Goal: Navigation & Orientation: Understand site structure

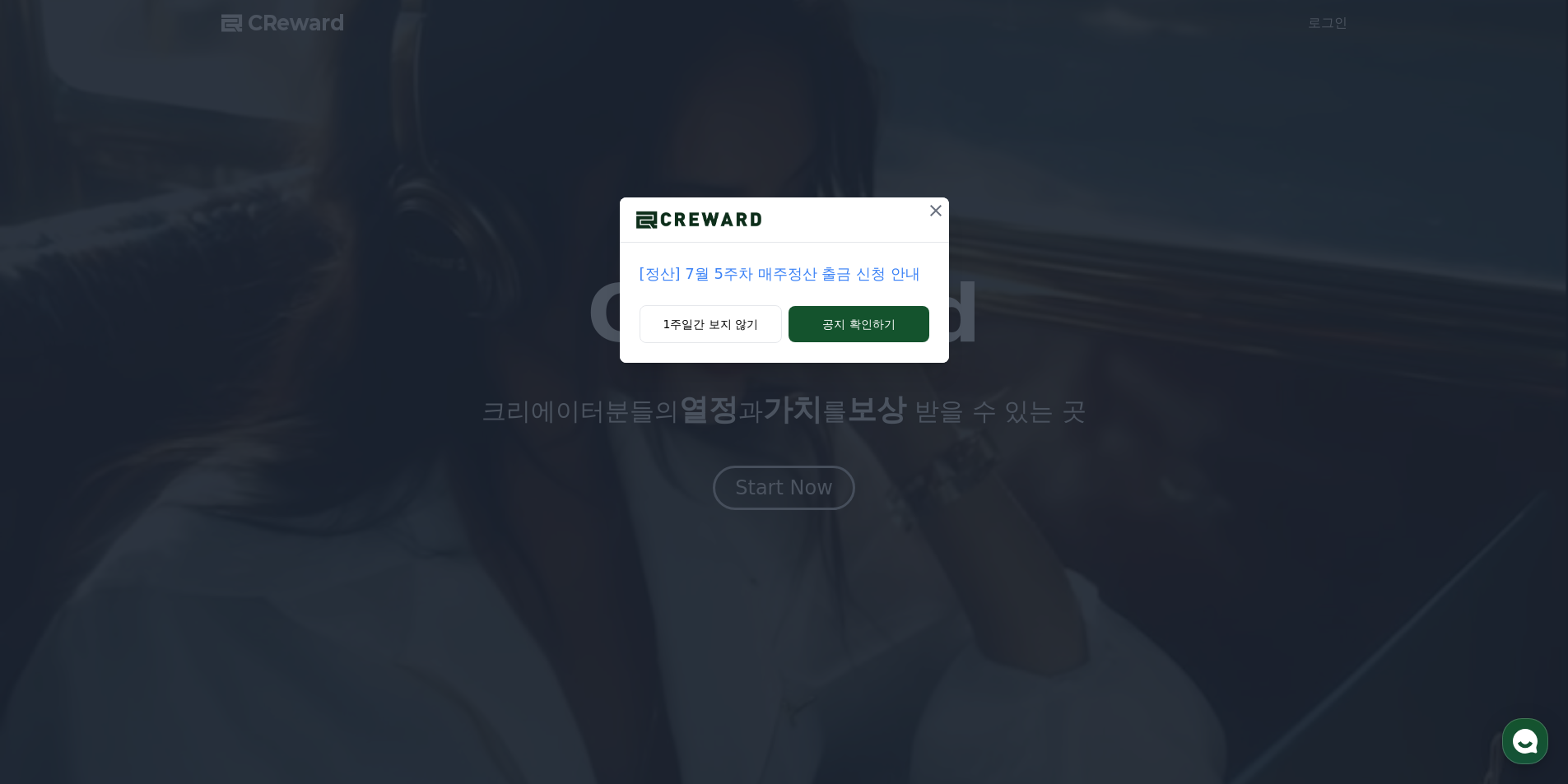
click at [930, 214] on icon at bounding box center [936, 211] width 20 height 20
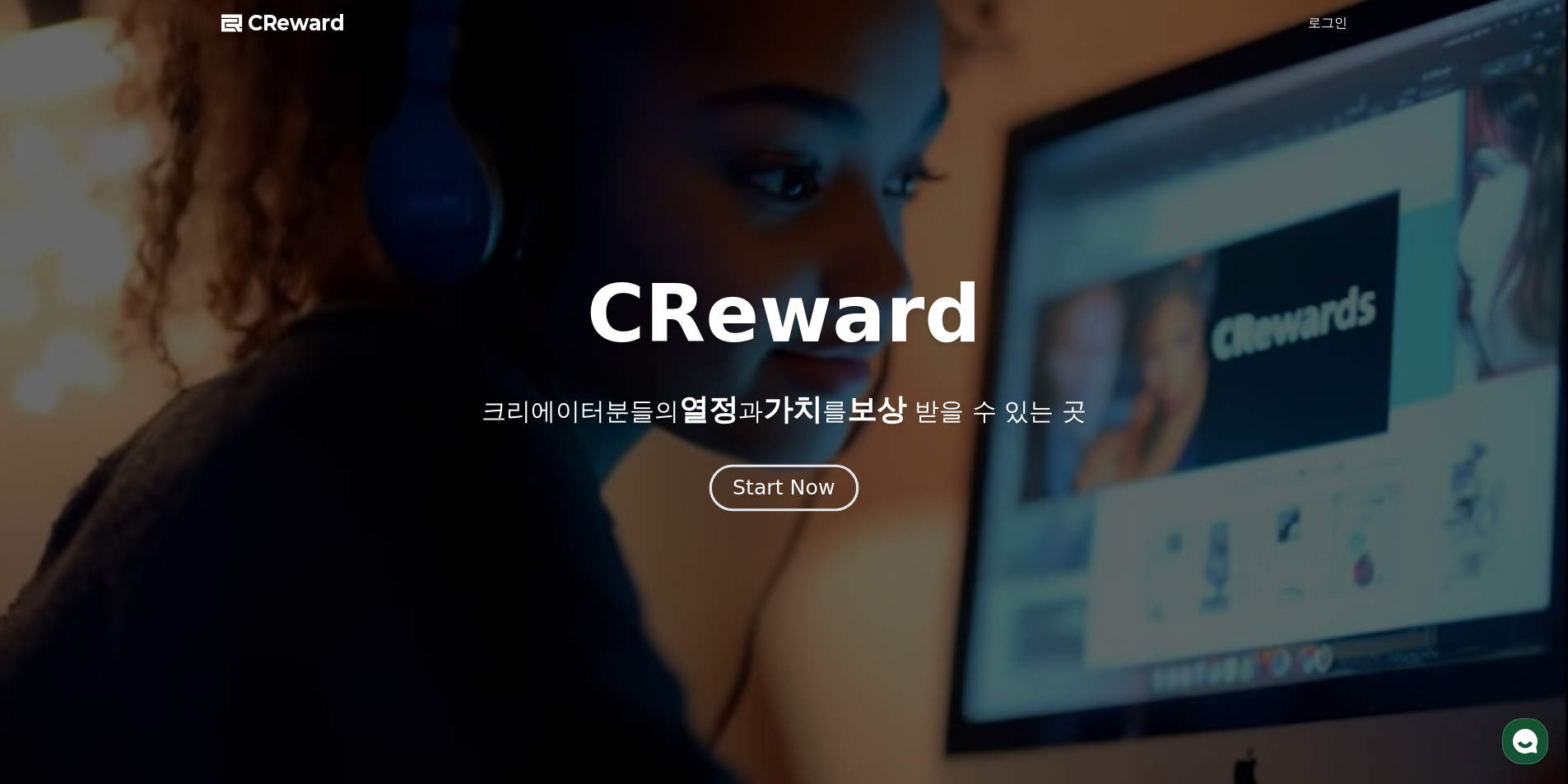
click at [809, 494] on div "Start Now" at bounding box center [784, 488] width 102 height 28
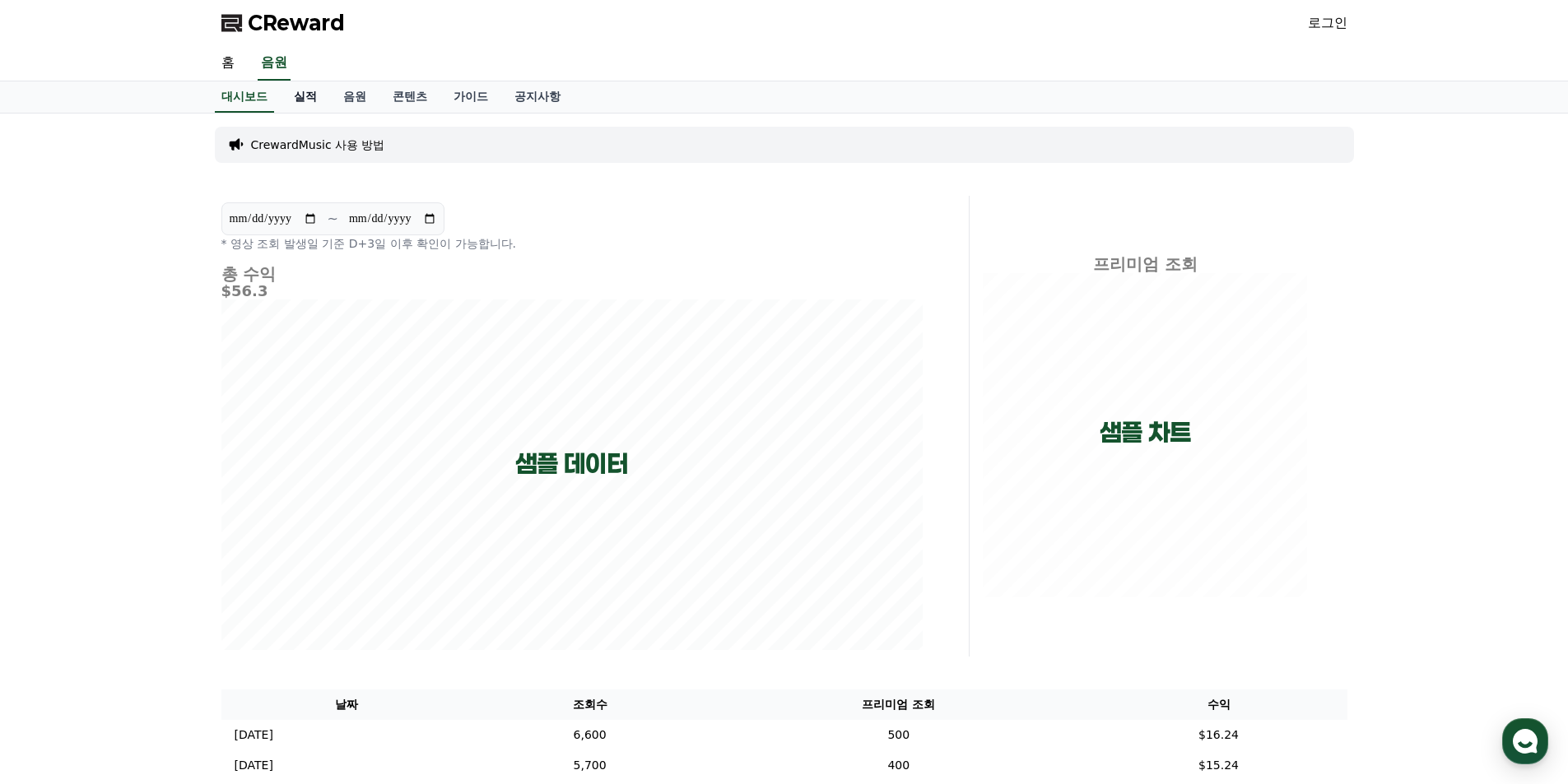
click at [295, 92] on link "실적" at bounding box center [305, 98] width 50 height 31
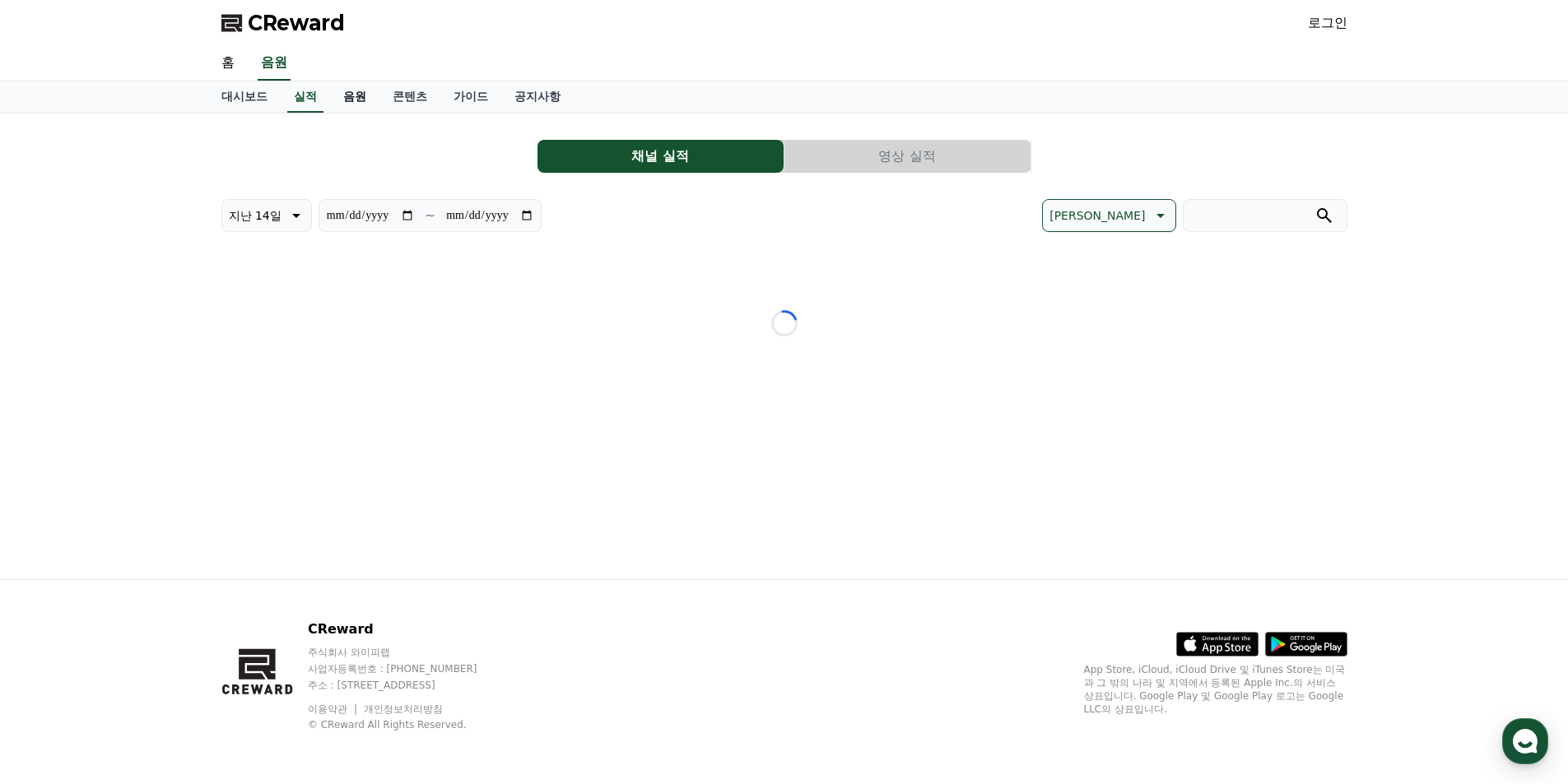
click at [363, 98] on link "음원" at bounding box center [354, 98] width 50 height 31
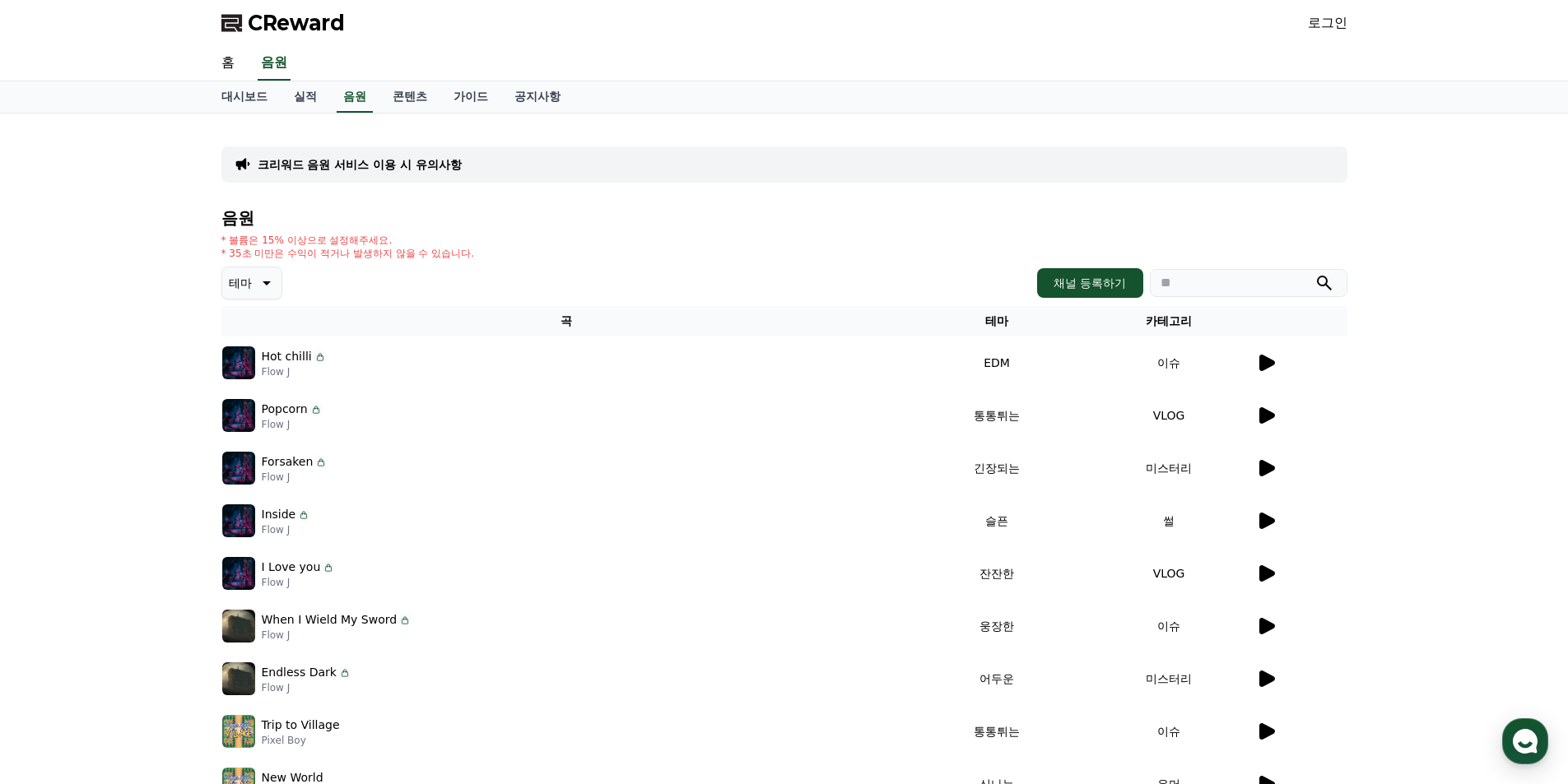
click at [1260, 364] on icon at bounding box center [1267, 363] width 16 height 17
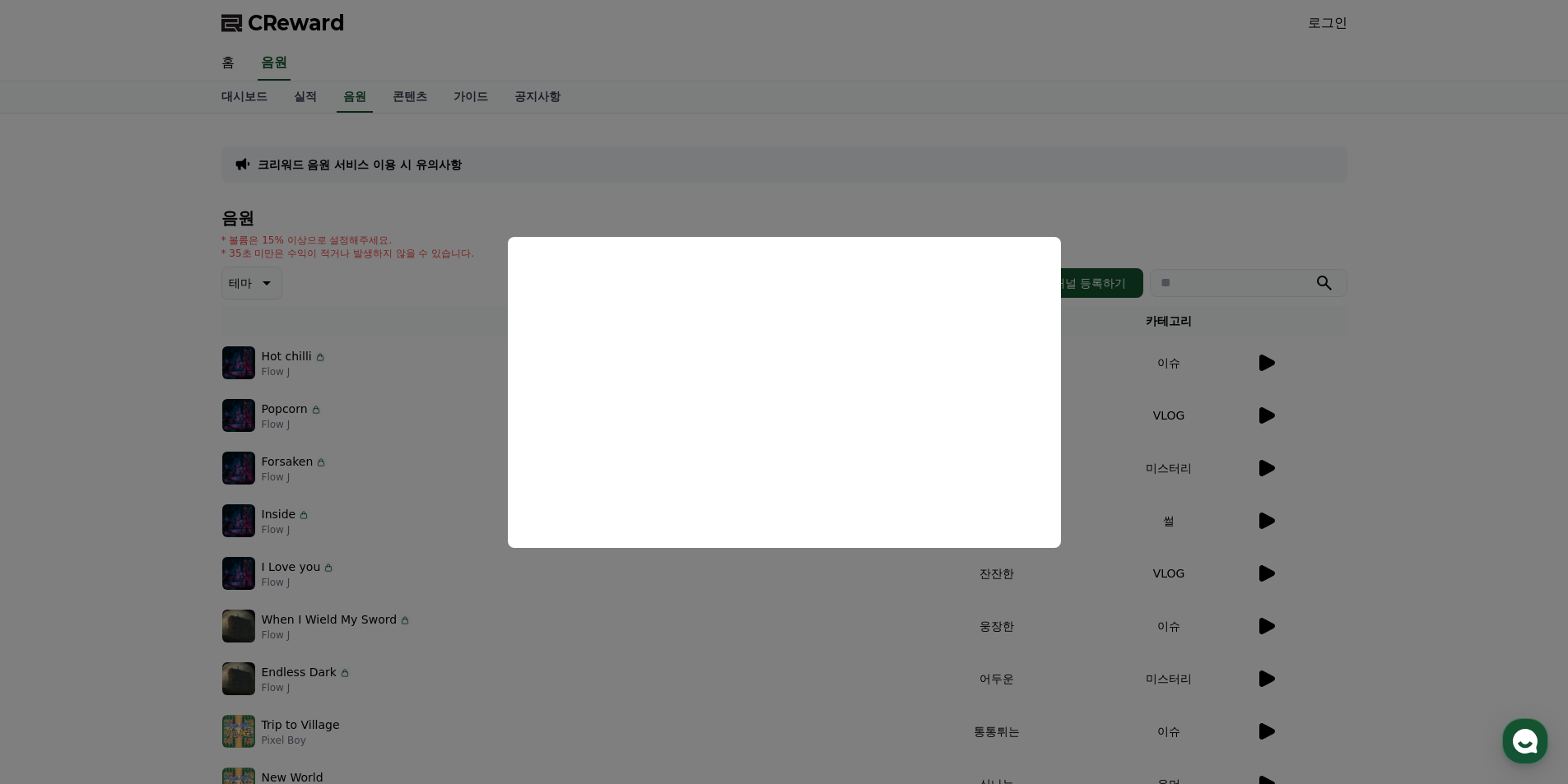
click at [659, 136] on button "close modal" at bounding box center [784, 392] width 1568 height 784
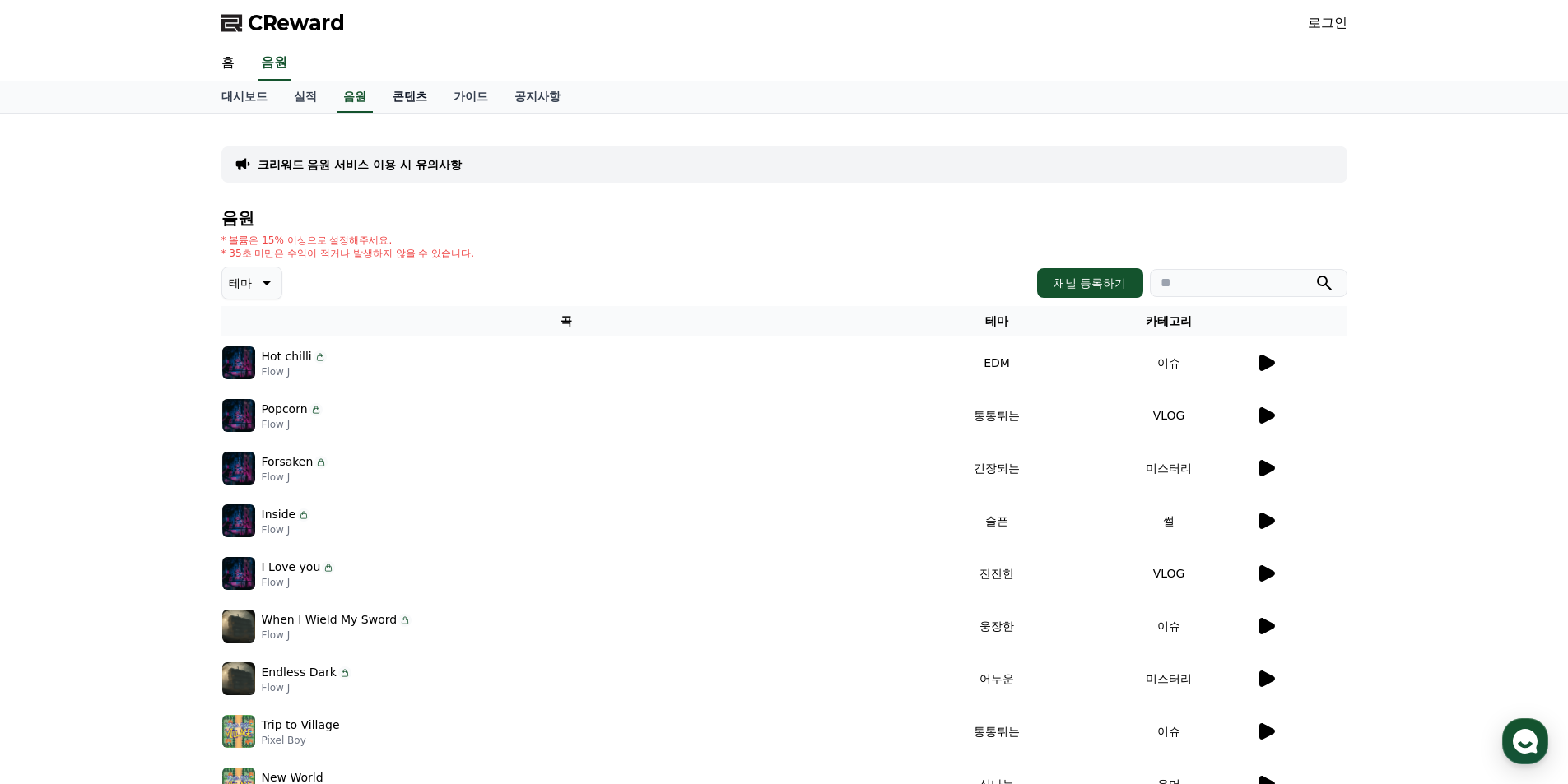
click at [420, 93] on link "콘텐츠" at bounding box center [410, 98] width 60 height 31
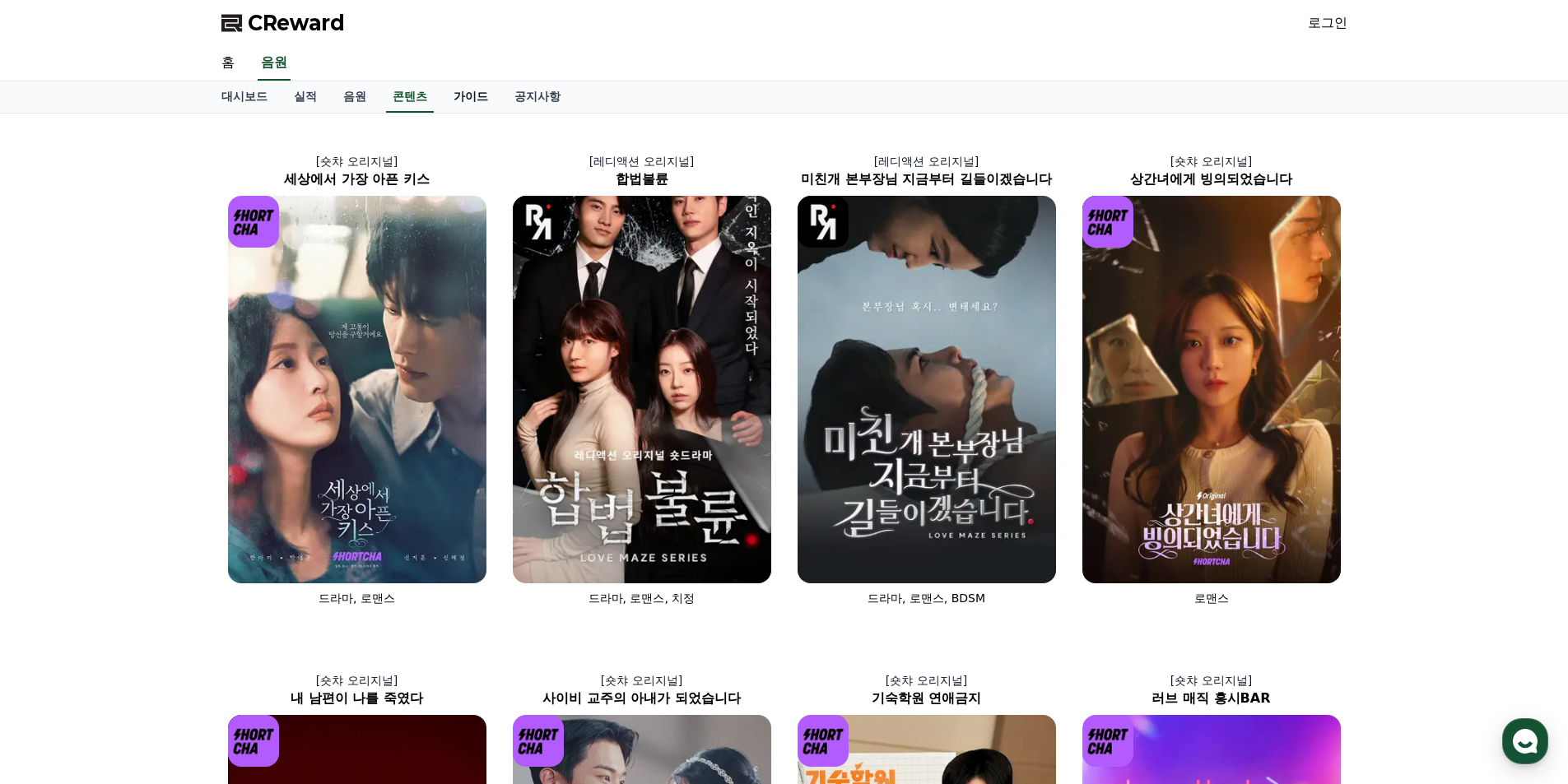
click at [477, 100] on link "가이드" at bounding box center [470, 98] width 60 height 31
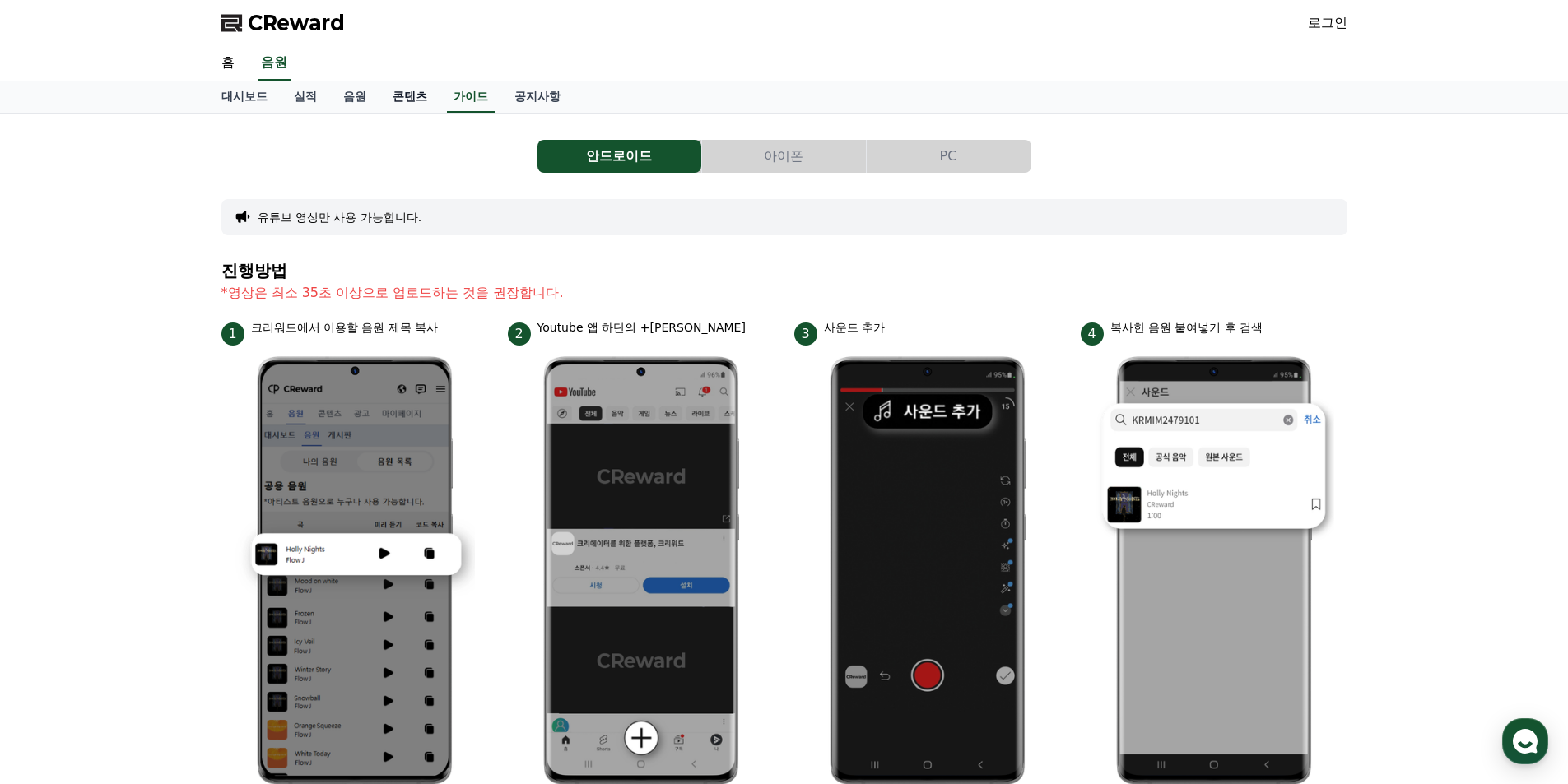
click at [433, 98] on link "콘텐츠" at bounding box center [410, 98] width 60 height 31
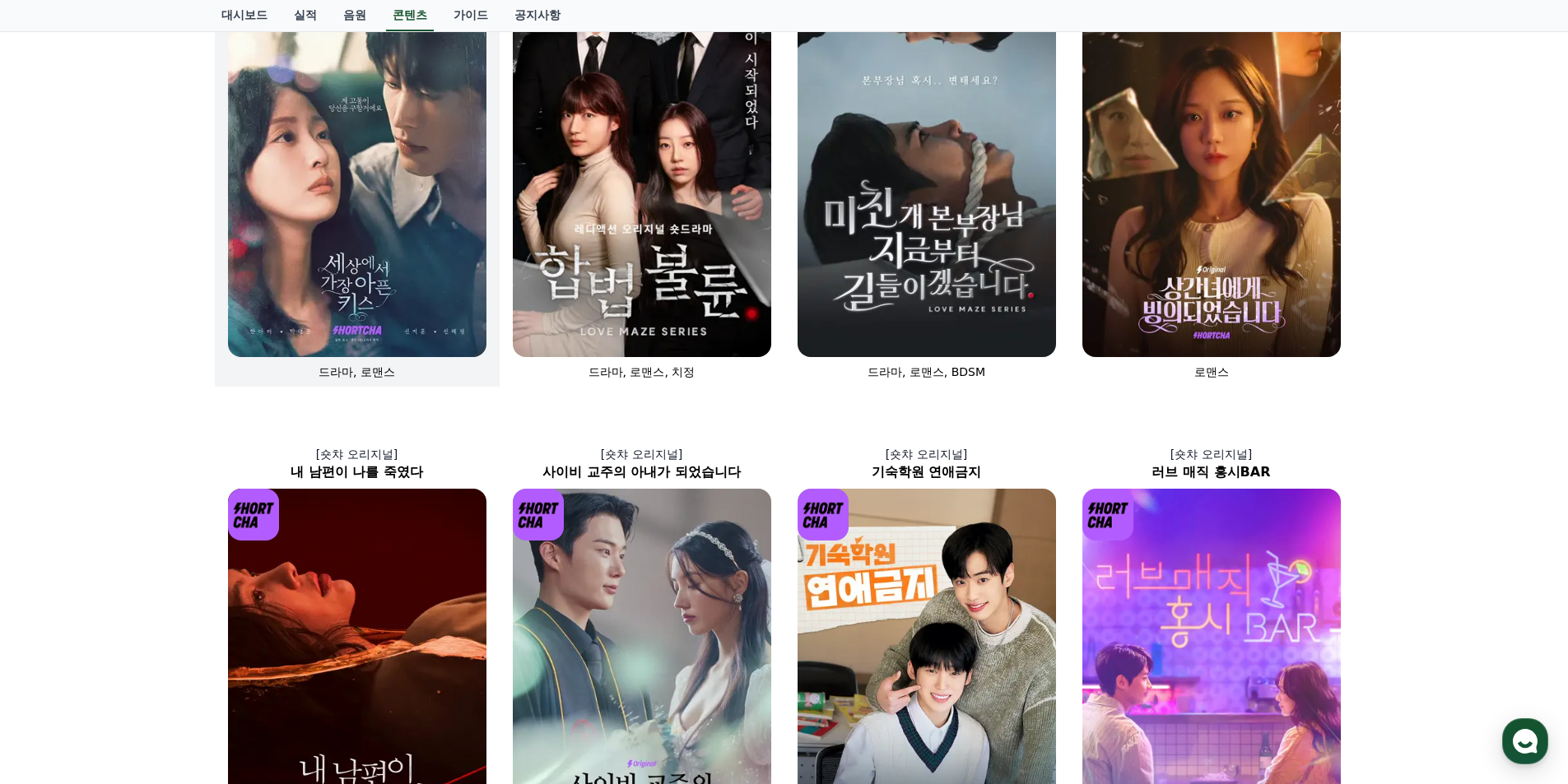
scroll to position [247, 0]
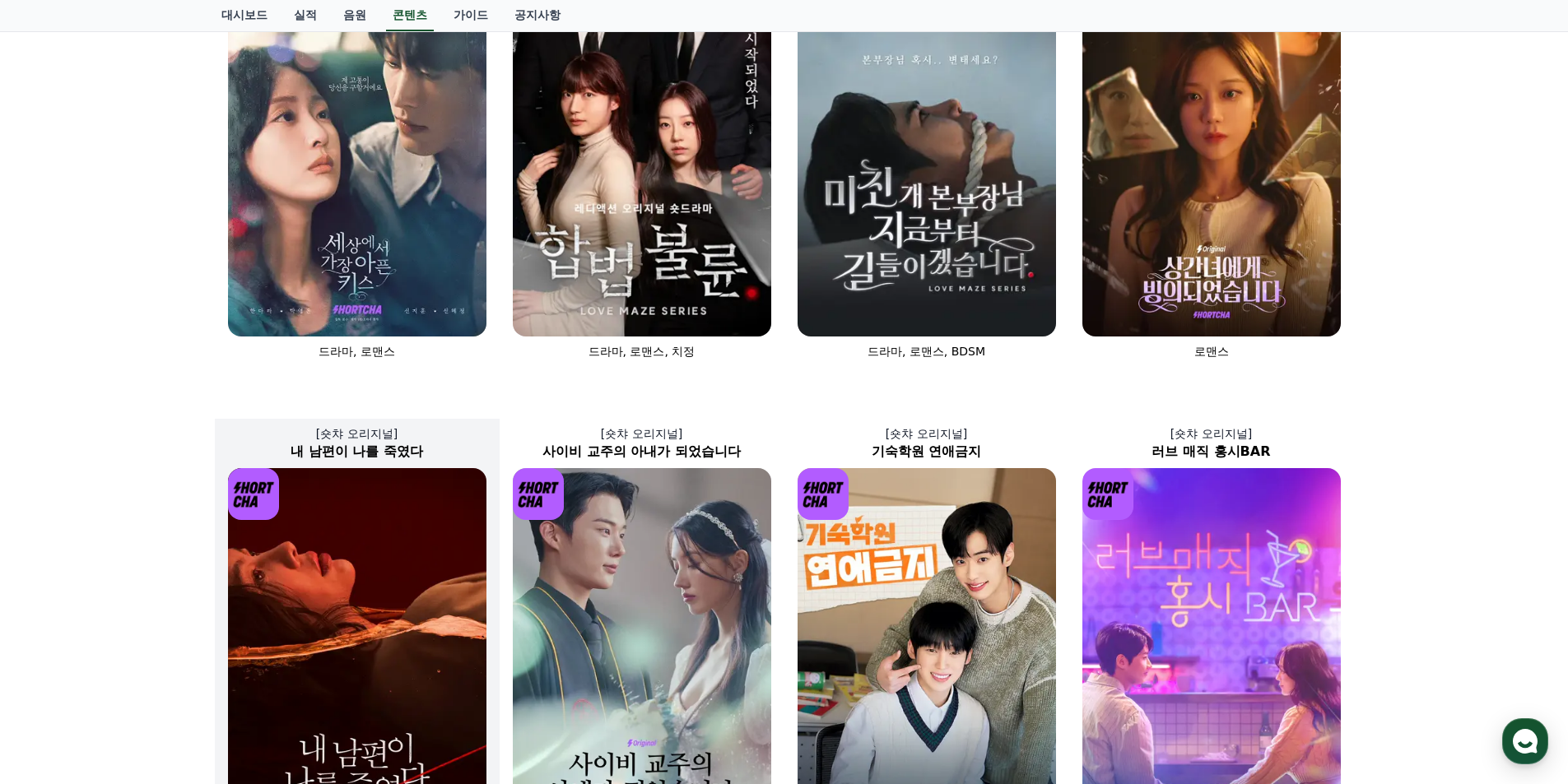
click at [465, 516] on img at bounding box center [357, 661] width 259 height 387
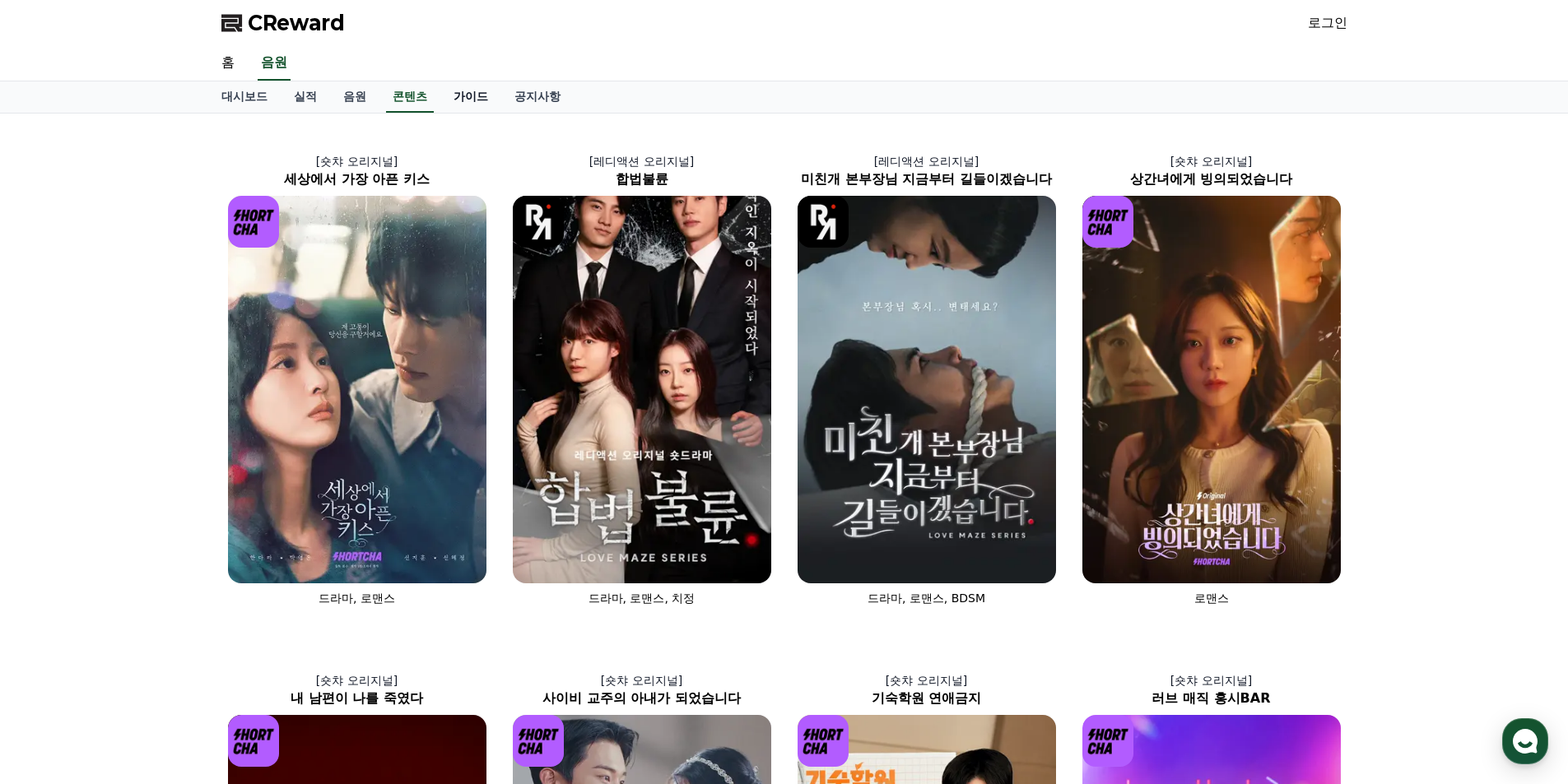
click at [474, 105] on link "가이드" at bounding box center [470, 98] width 60 height 31
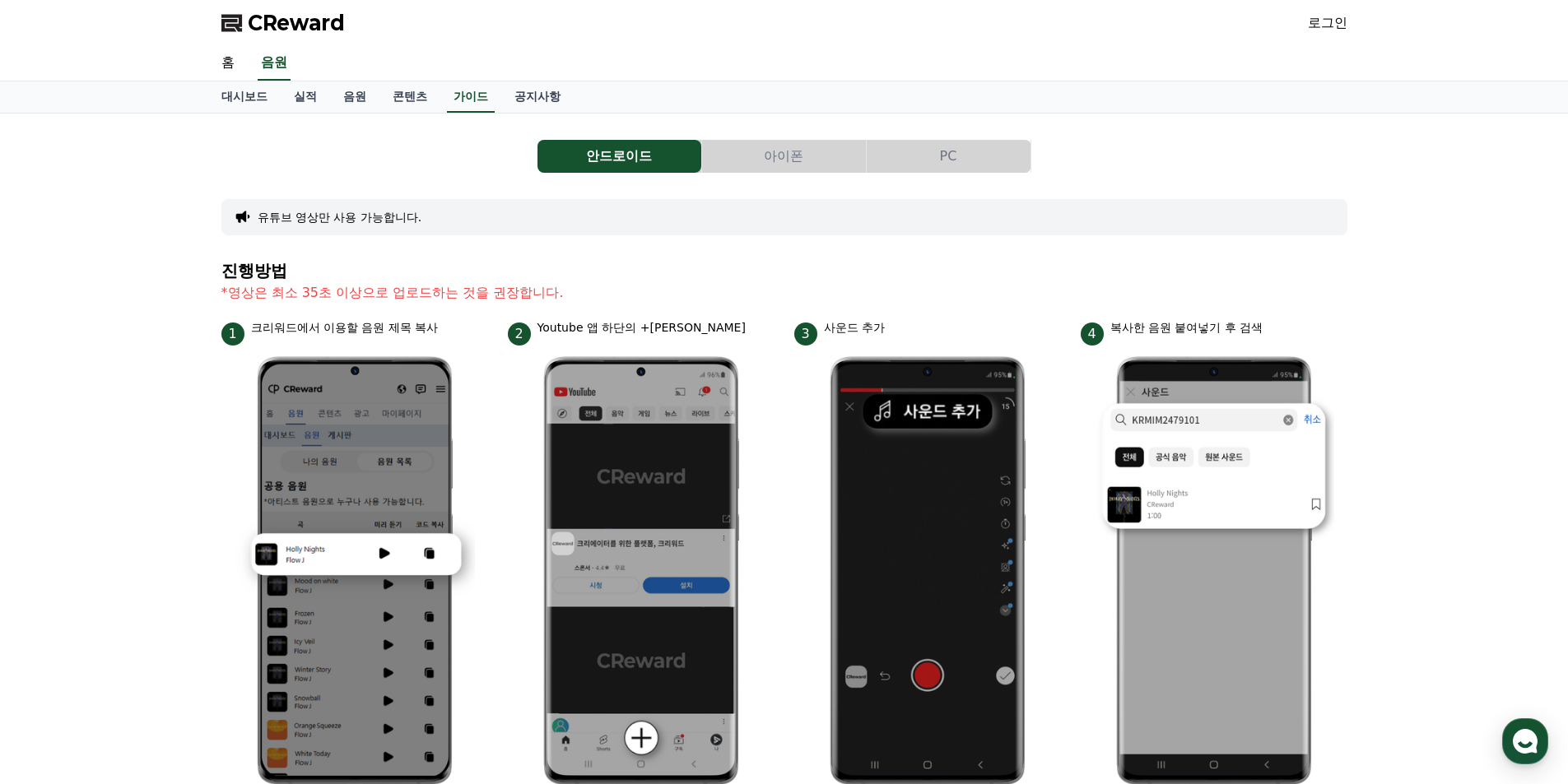
click at [246, 215] on icon at bounding box center [242, 216] width 17 height 17
click at [302, 224] on button "유튜브 영상만 사용 가능합니다." at bounding box center [340, 216] width 165 height 17
click at [399, 210] on button "유튜브 영상만 사용 가능합니다." at bounding box center [340, 216] width 165 height 17
click at [822, 157] on button "아이폰" at bounding box center [784, 156] width 164 height 33
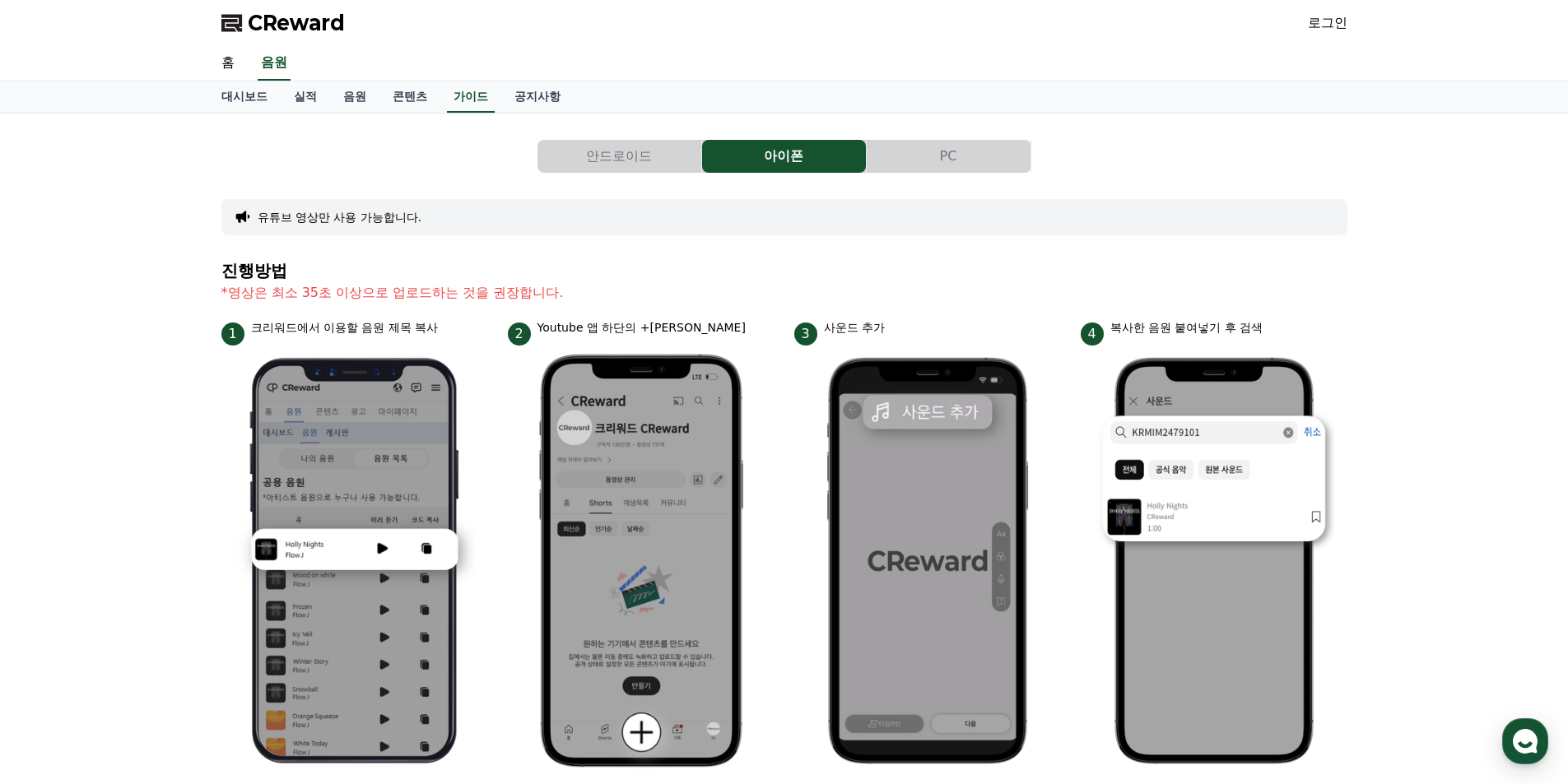
click at [978, 151] on button "PC" at bounding box center [948, 156] width 164 height 33
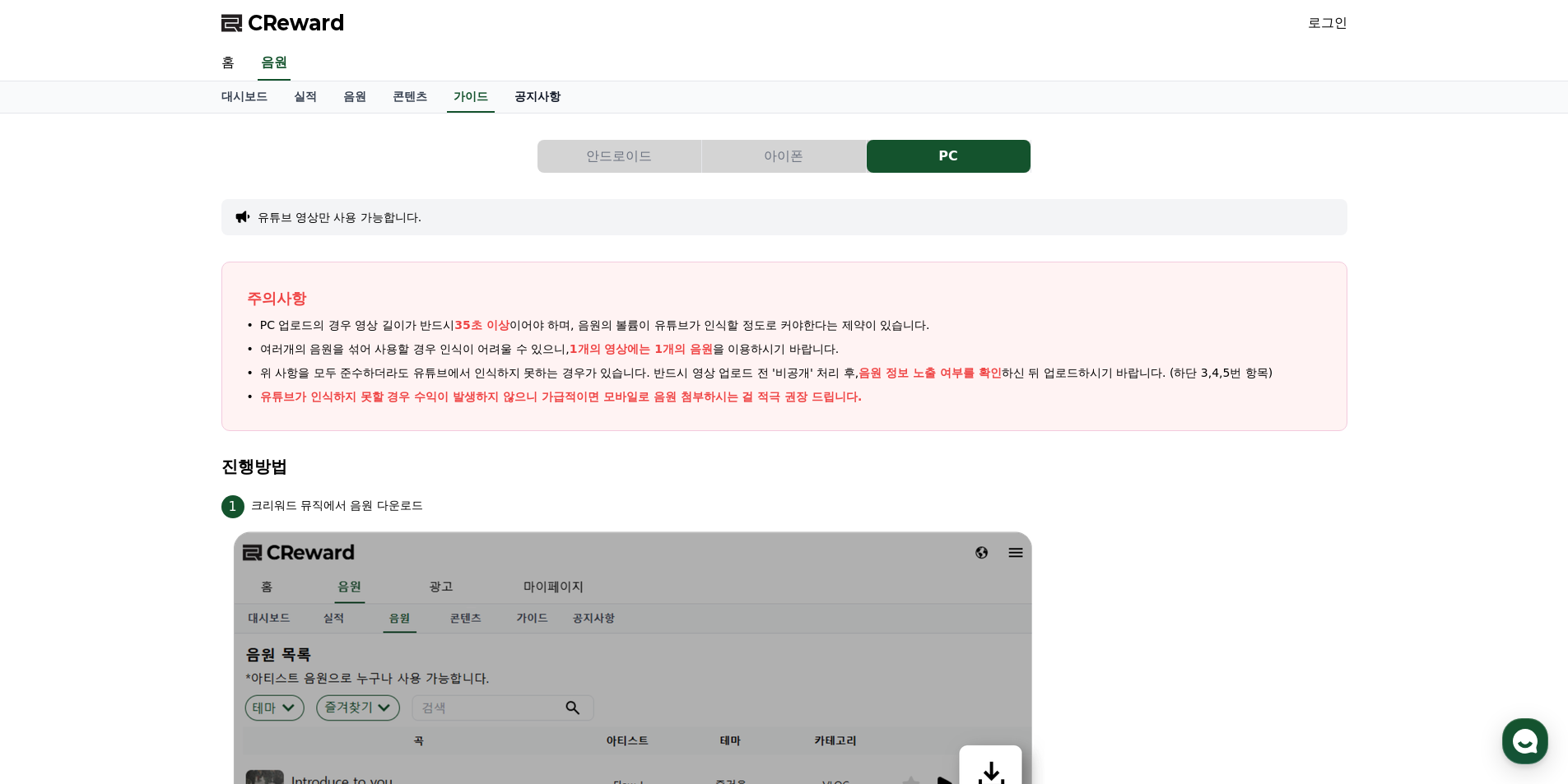
click at [544, 95] on link "공지사항" at bounding box center [538, 98] width 72 height 31
